Goal: Transaction & Acquisition: Book appointment/travel/reservation

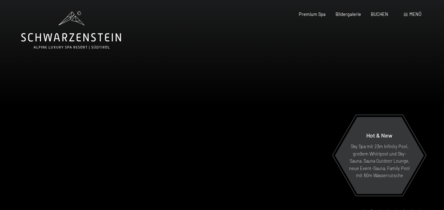
click at [363, 52] on div at bounding box center [333, 115] width 222 height 230
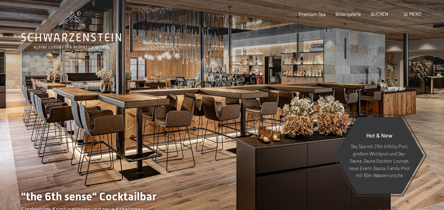
click at [309, 18] on div "Buchen Anfragen Premium Spa Bildergalerie BUCHEN Menü DE IT EN Gutschein Bilder…" at bounding box center [350, 14] width 143 height 6
click at [389, 18] on div "Buchen Anfragen Premium Spa Bildergalerie BUCHEN Menü DE IT EN Gutschein Bilder…" at bounding box center [350, 14] width 143 height 6
click at [406, 14] on span at bounding box center [406, 14] width 4 height 3
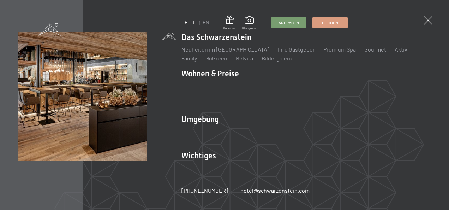
click at [194, 22] on link "IT" at bounding box center [195, 22] width 4 height 6
click at [428, 20] on span at bounding box center [428, 21] width 12 height 12
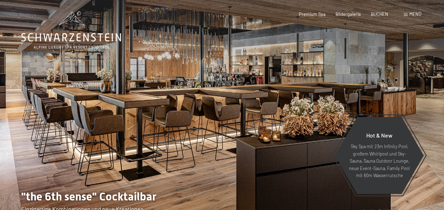
click at [407, 16] on div "Menü" at bounding box center [413, 14] width 18 height 6
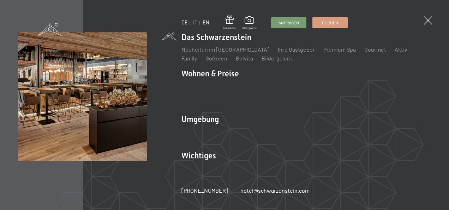
click at [206, 24] on link "EN" at bounding box center [206, 22] width 7 height 6
click at [184, 23] on link "DE" at bounding box center [185, 22] width 6 height 6
click at [195, 23] on link "IT" at bounding box center [195, 22] width 4 height 6
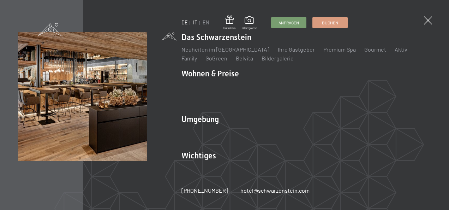
click at [195, 23] on link "IT" at bounding box center [195, 22] width 4 height 6
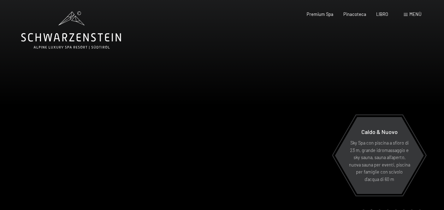
click at [406, 16] on span at bounding box center [406, 14] width 4 height 3
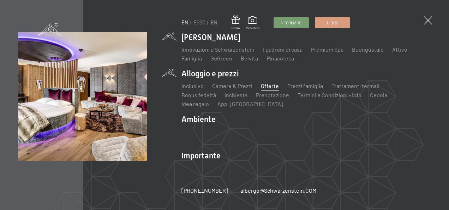
click at [264, 89] on link "Offerte" at bounding box center [270, 85] width 18 height 7
click at [261, 82] on link "Offerte" at bounding box center [270, 85] width 18 height 7
click at [216, 76] on li "Alloggio e prezzi Inclusivo Camere & Prezzi Liste Offerte Liste Prezzi famiglia…" at bounding box center [307, 88] width 250 height 40
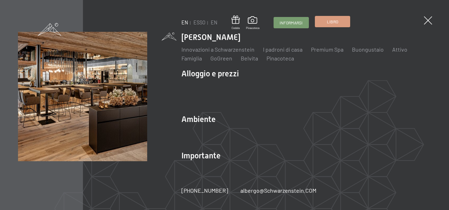
click at [336, 22] on span "Libro" at bounding box center [332, 22] width 11 height 6
click at [429, 20] on span at bounding box center [428, 21] width 12 height 12
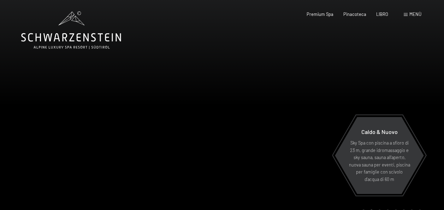
click at [253, 140] on div at bounding box center [333, 115] width 222 height 230
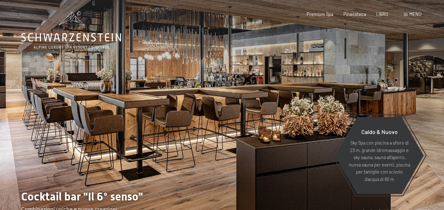
click at [253, 140] on div at bounding box center [333, 115] width 222 height 230
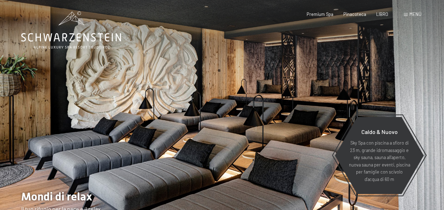
click at [253, 140] on div at bounding box center [333, 115] width 222 height 230
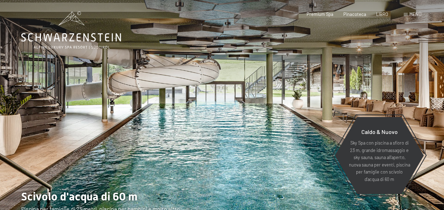
click at [253, 140] on div at bounding box center [333, 115] width 222 height 230
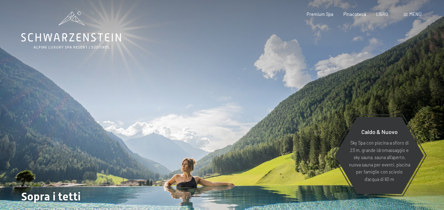
click at [253, 140] on div at bounding box center [333, 115] width 222 height 230
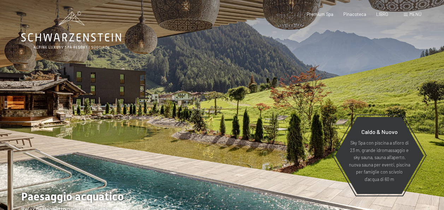
click at [253, 140] on div at bounding box center [333, 115] width 222 height 230
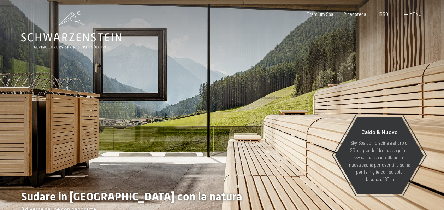
click at [253, 140] on div at bounding box center [333, 115] width 222 height 230
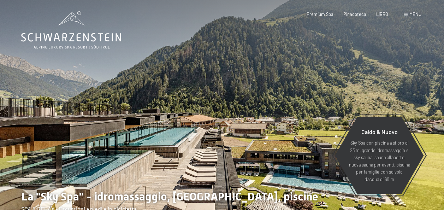
click at [253, 140] on div at bounding box center [333, 115] width 222 height 230
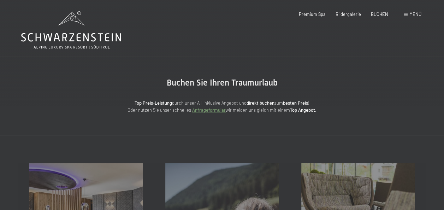
click at [407, 16] on span at bounding box center [406, 14] width 4 height 3
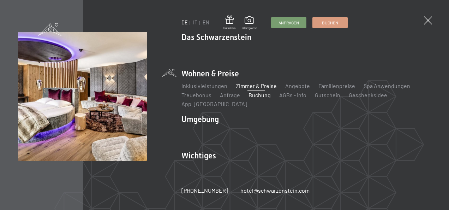
click at [256, 89] on link "Zimmer & Preise" at bounding box center [256, 85] width 41 height 7
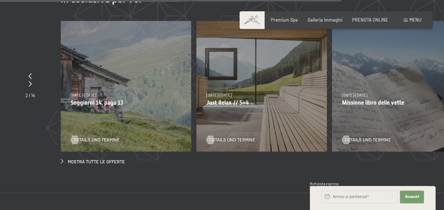
scroll to position [2007, 0]
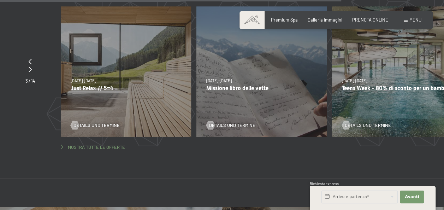
click at [100, 144] on span "Mostra tutte le offerte" at bounding box center [96, 147] width 57 height 6
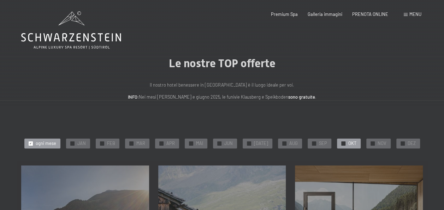
click at [344, 142] on div "✓ OKT" at bounding box center [349, 144] width 24 height 10
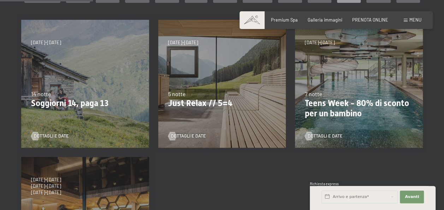
scroll to position [132, 0]
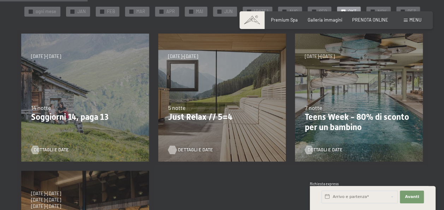
click at [190, 148] on span "Dettagli e Date" at bounding box center [195, 150] width 35 height 6
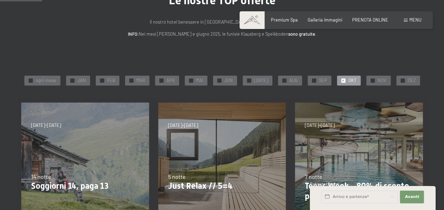
scroll to position [61, 0]
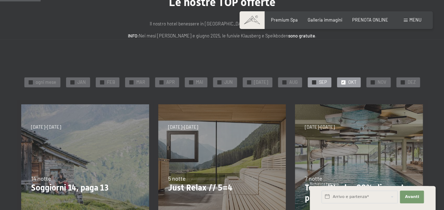
click at [319, 79] on span "SEP" at bounding box center [323, 82] width 8 height 6
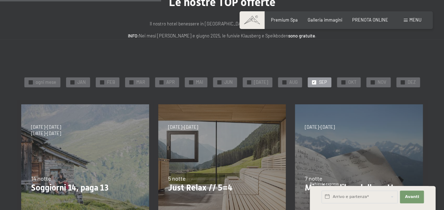
scroll to position [245, 0]
